Goal: Transaction & Acquisition: Subscribe to service/newsletter

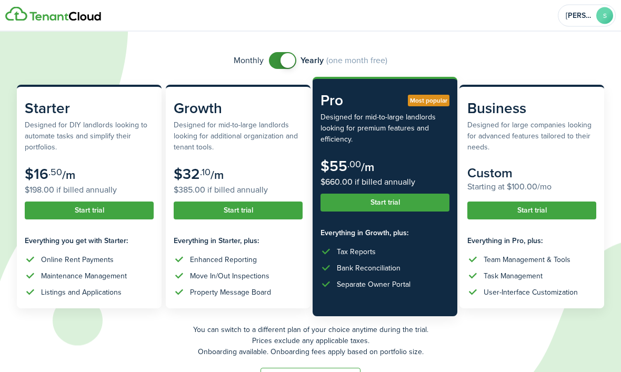
scroll to position [65, 0]
click at [115, 205] on button "Start trial" at bounding box center [89, 211] width 129 height 18
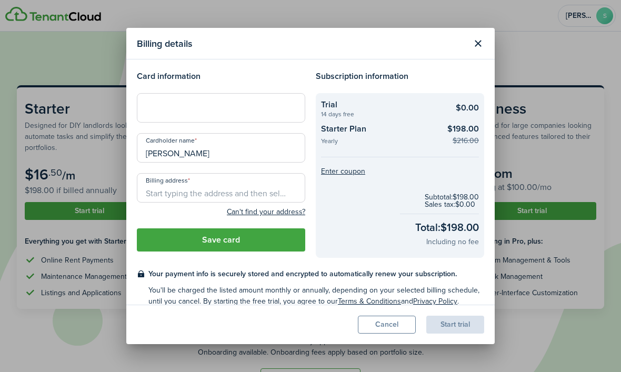
click at [475, 53] on button "Close modal" at bounding box center [478, 44] width 18 height 18
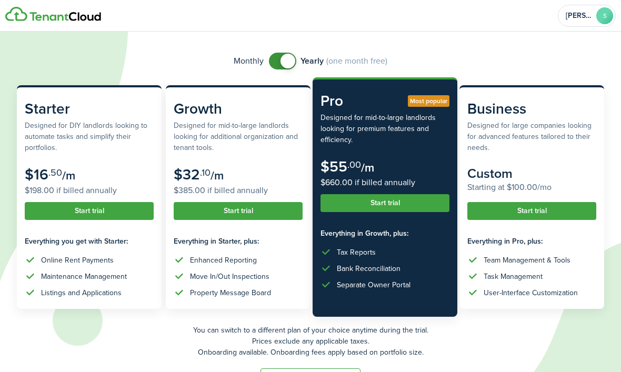
checkbox input "false"
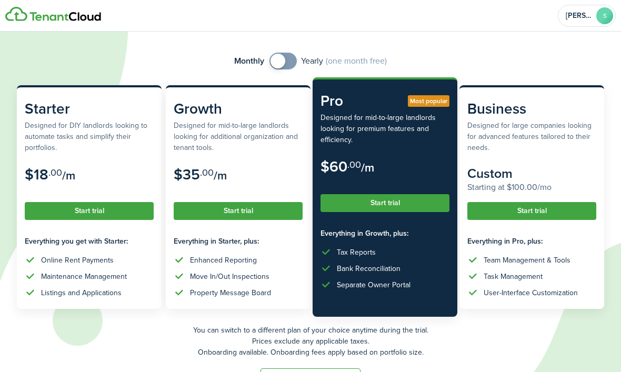
click at [117, 208] on button "Start trial" at bounding box center [89, 211] width 129 height 18
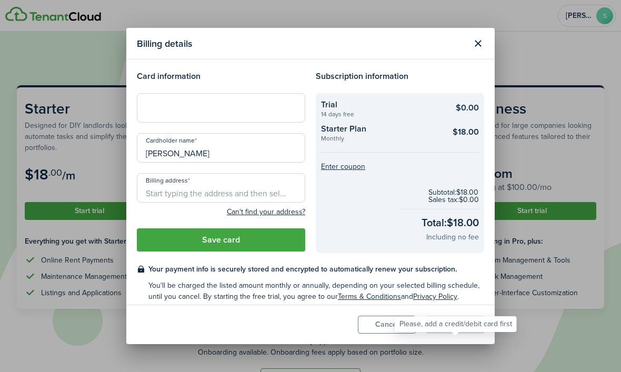
click at [448, 334] on div "Start trial" at bounding box center [455, 325] width 58 height 18
click at [451, 334] on div "Start trial" at bounding box center [455, 325] width 58 height 18
click at [484, 53] on button "Close modal" at bounding box center [478, 44] width 18 height 18
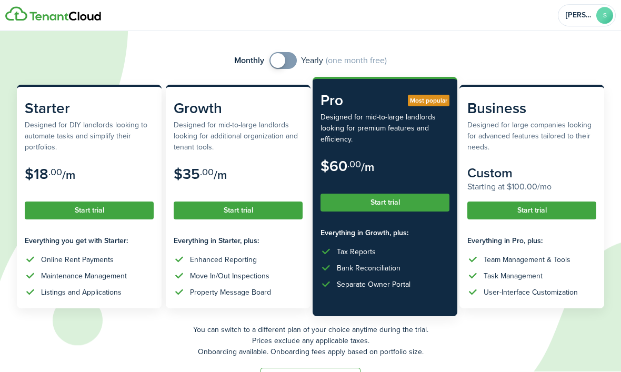
click at [108, 207] on button "Start trial" at bounding box center [89, 211] width 129 height 18
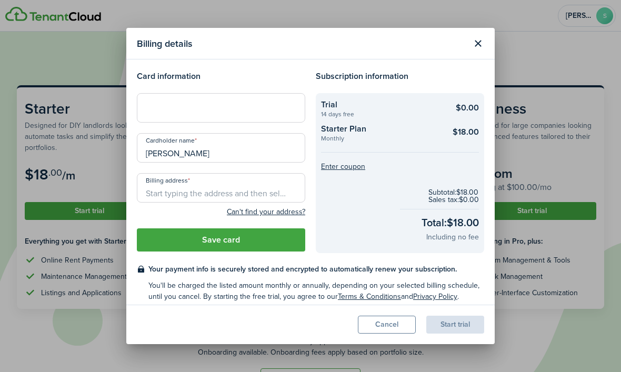
click at [100, 249] on div "Billing details Card information Cardholder name [PERSON_NAME] Billing address …" at bounding box center [310, 186] width 621 height 372
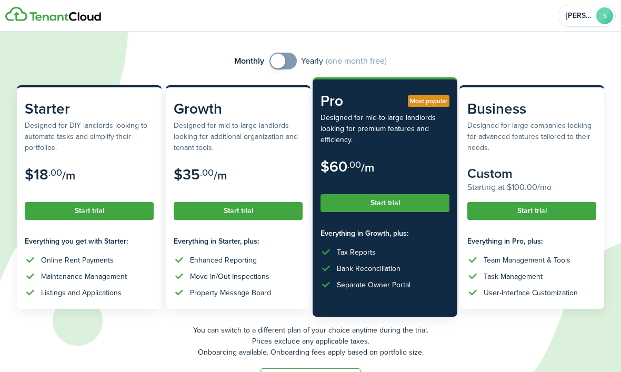
click at [29, 20] on img at bounding box center [53, 14] width 96 height 15
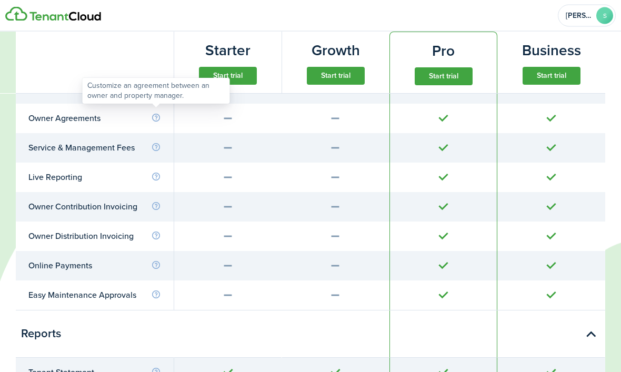
scroll to position [3414, 0]
click at [157, 113] on info-icon at bounding box center [156, 117] width 10 height 9
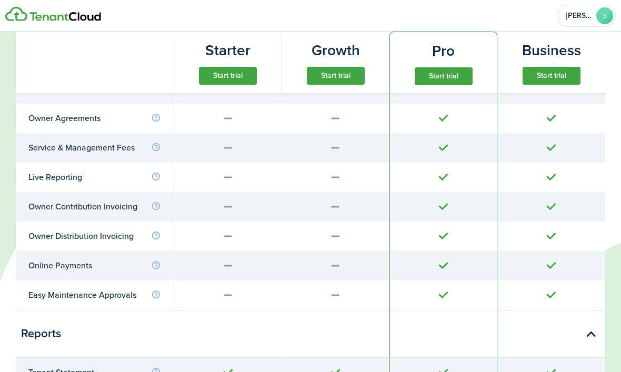
click at [57, 154] on td "Service & Management Fees" at bounding box center [95, 147] width 158 height 29
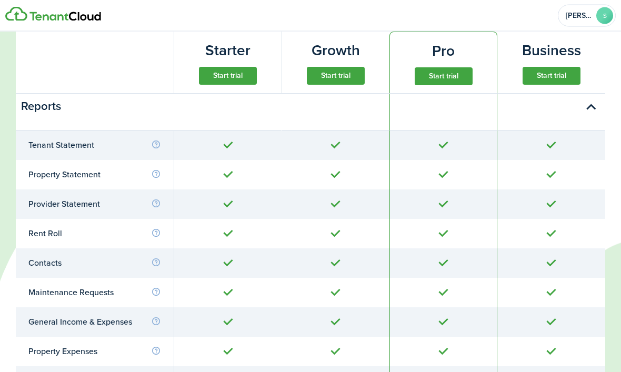
scroll to position [3649, 0]
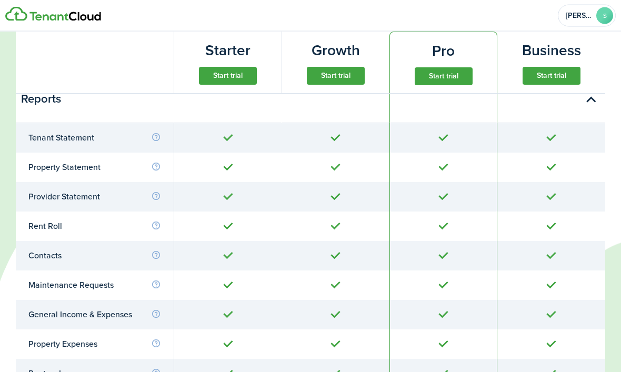
click at [155, 141] on td "Tenant Statement" at bounding box center [95, 138] width 158 height 29
click at [153, 137] on div "Tenant Statement" at bounding box center [94, 138] width 133 height 13
click at [157, 133] on info-icon at bounding box center [156, 137] width 10 height 9
click at [154, 162] on info-icon at bounding box center [156, 166] width 10 height 9
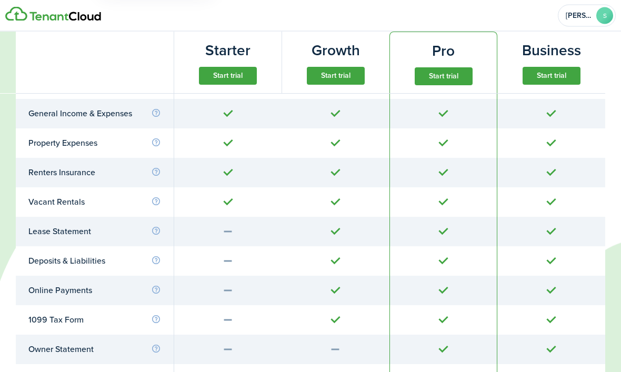
scroll to position [3850, 0]
click at [156, 114] on div "General Income & Expenses" at bounding box center [94, 113] width 133 height 13
click at [155, 108] on info-icon at bounding box center [156, 112] width 10 height 9
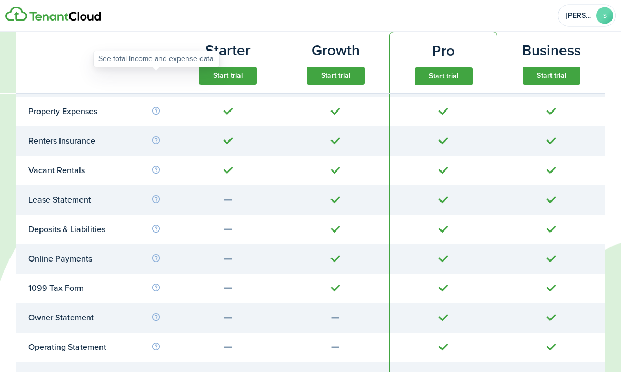
scroll to position [3882, 0]
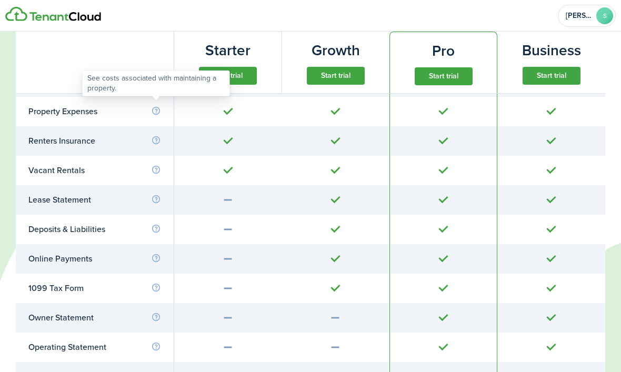
click at [156, 108] on info-icon at bounding box center [156, 110] width 10 height 9
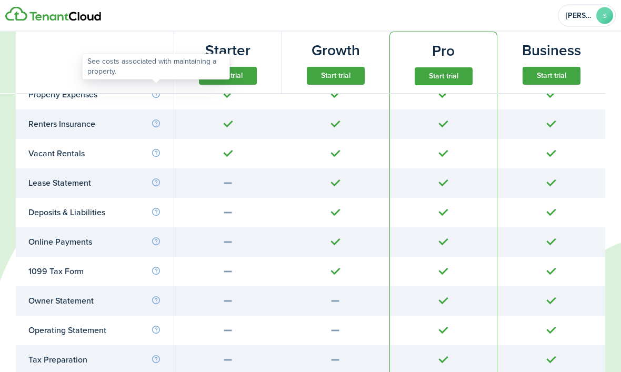
scroll to position [3899, 0]
click at [163, 113] on td "Renters Insurance" at bounding box center [95, 124] width 158 height 29
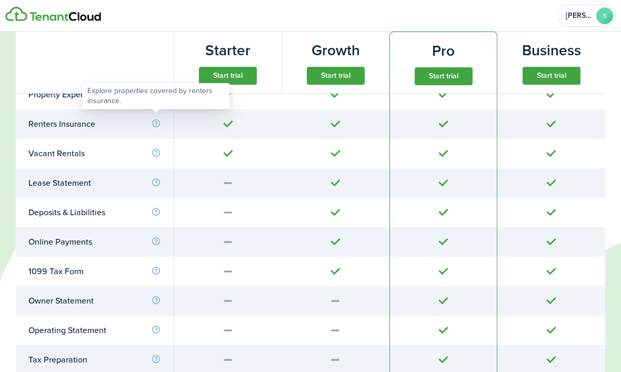
click at [157, 121] on info-icon at bounding box center [156, 123] width 10 height 9
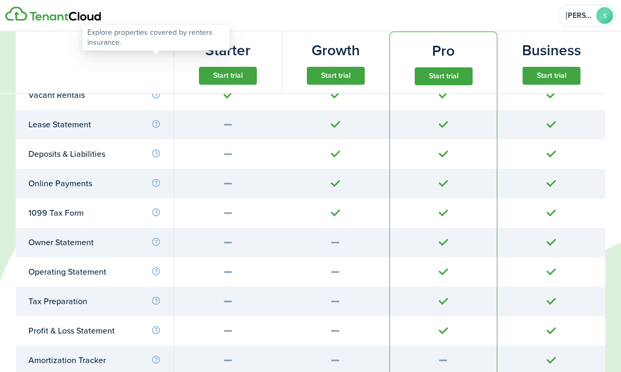
scroll to position [3957, 0]
click at [158, 120] on info-icon at bounding box center [156, 124] width 10 height 9
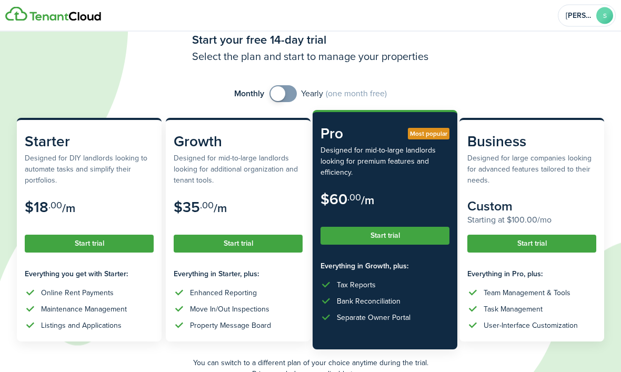
scroll to position [0, 0]
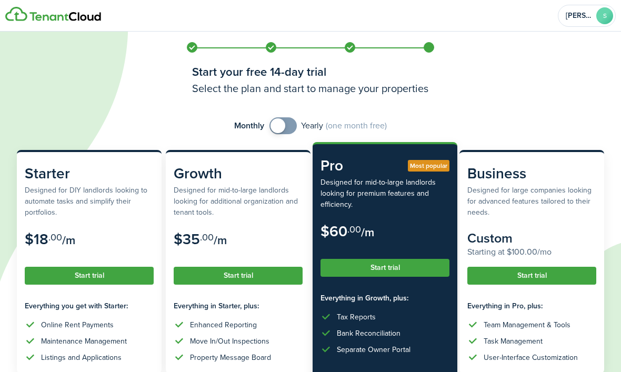
click at [56, 18] on img at bounding box center [53, 14] width 96 height 15
click at [19, 15] on img at bounding box center [53, 14] width 96 height 15
